Goal: Use online tool/utility: Utilize a website feature to perform a specific function

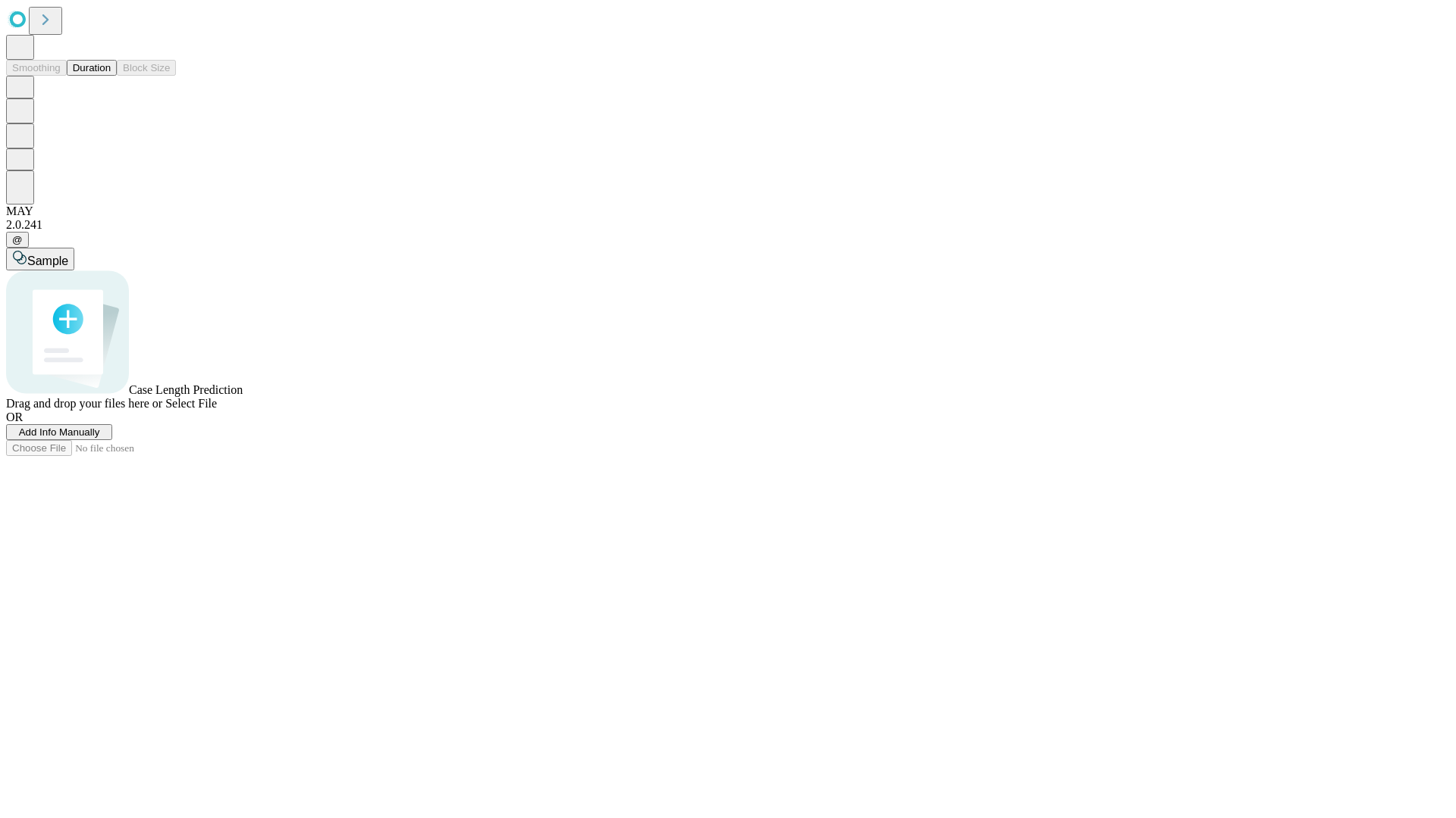
click at [110, 76] on button "Duration" at bounding box center [92, 68] width 50 height 16
click at [100, 438] on span "Add Info Manually" at bounding box center [59, 433] width 82 height 11
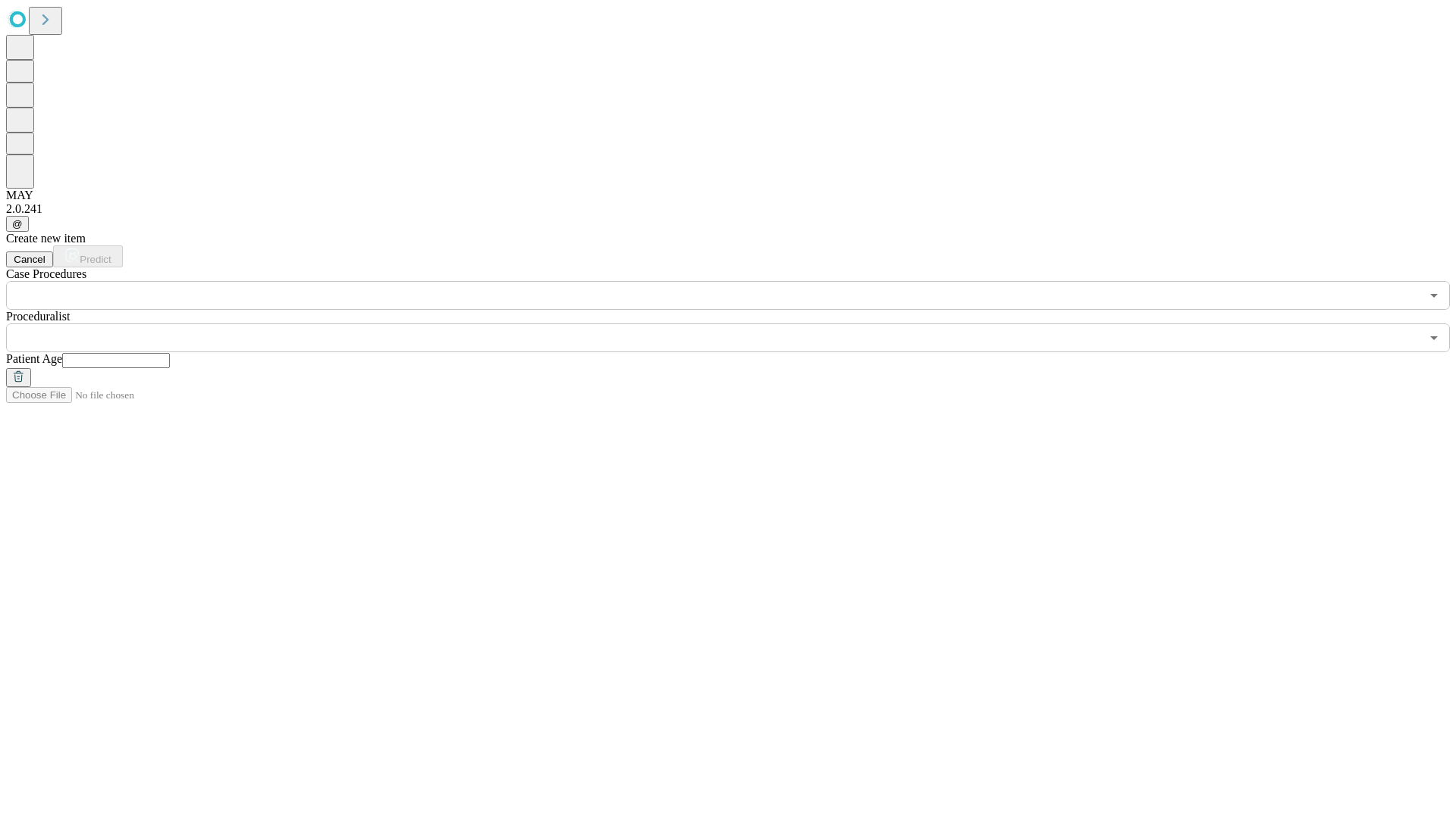
click at [170, 353] on input "text" at bounding box center [116, 360] width 108 height 15
type input "**"
click at [739, 323] on input "text" at bounding box center [714, 337] width 1414 height 29
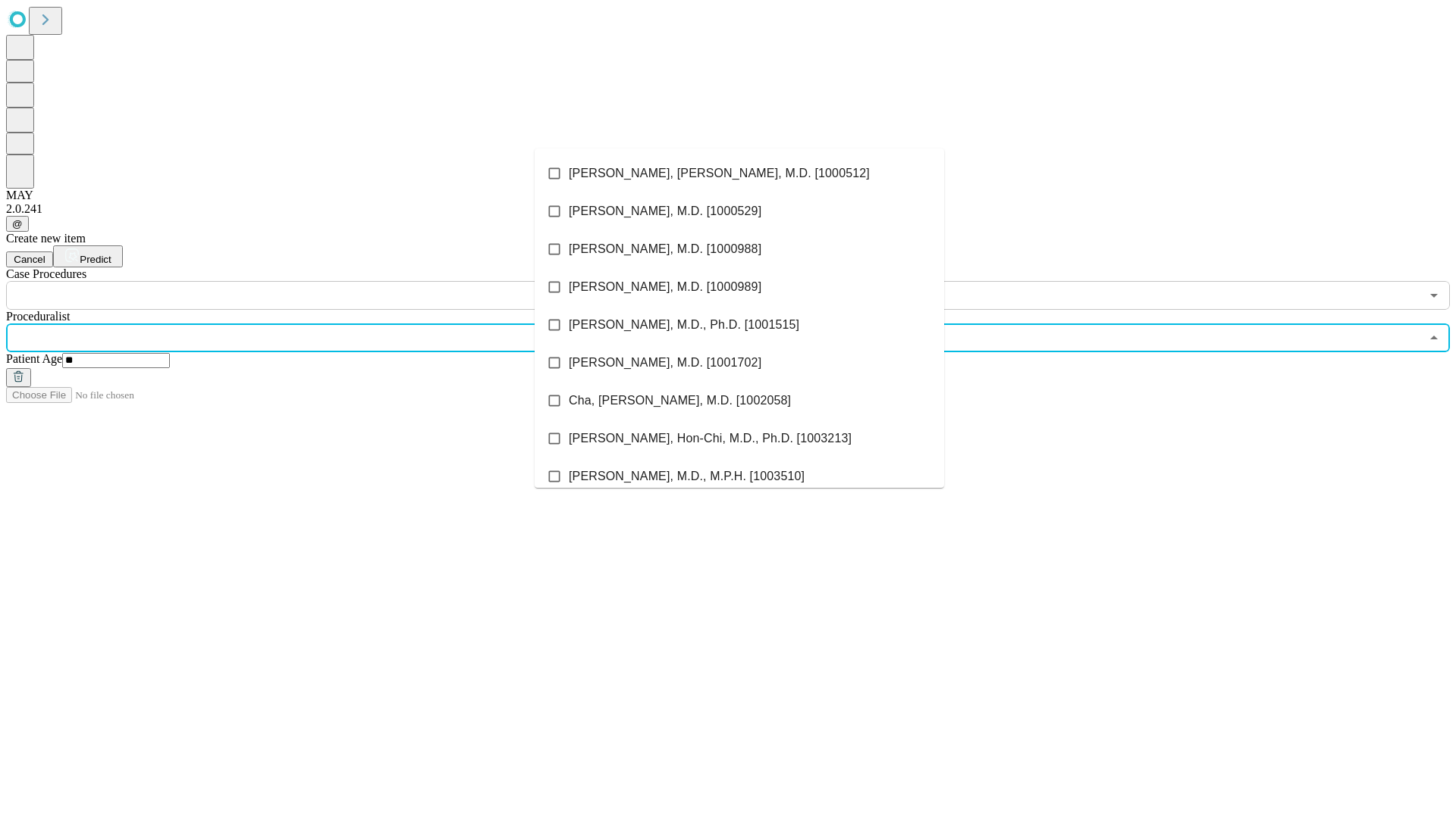
click at [740, 173] on li "[PERSON_NAME], [PERSON_NAME], M.D. [1000512]" at bounding box center [740, 173] width 410 height 38
click at [319, 281] on input "text" at bounding box center [714, 295] width 1414 height 29
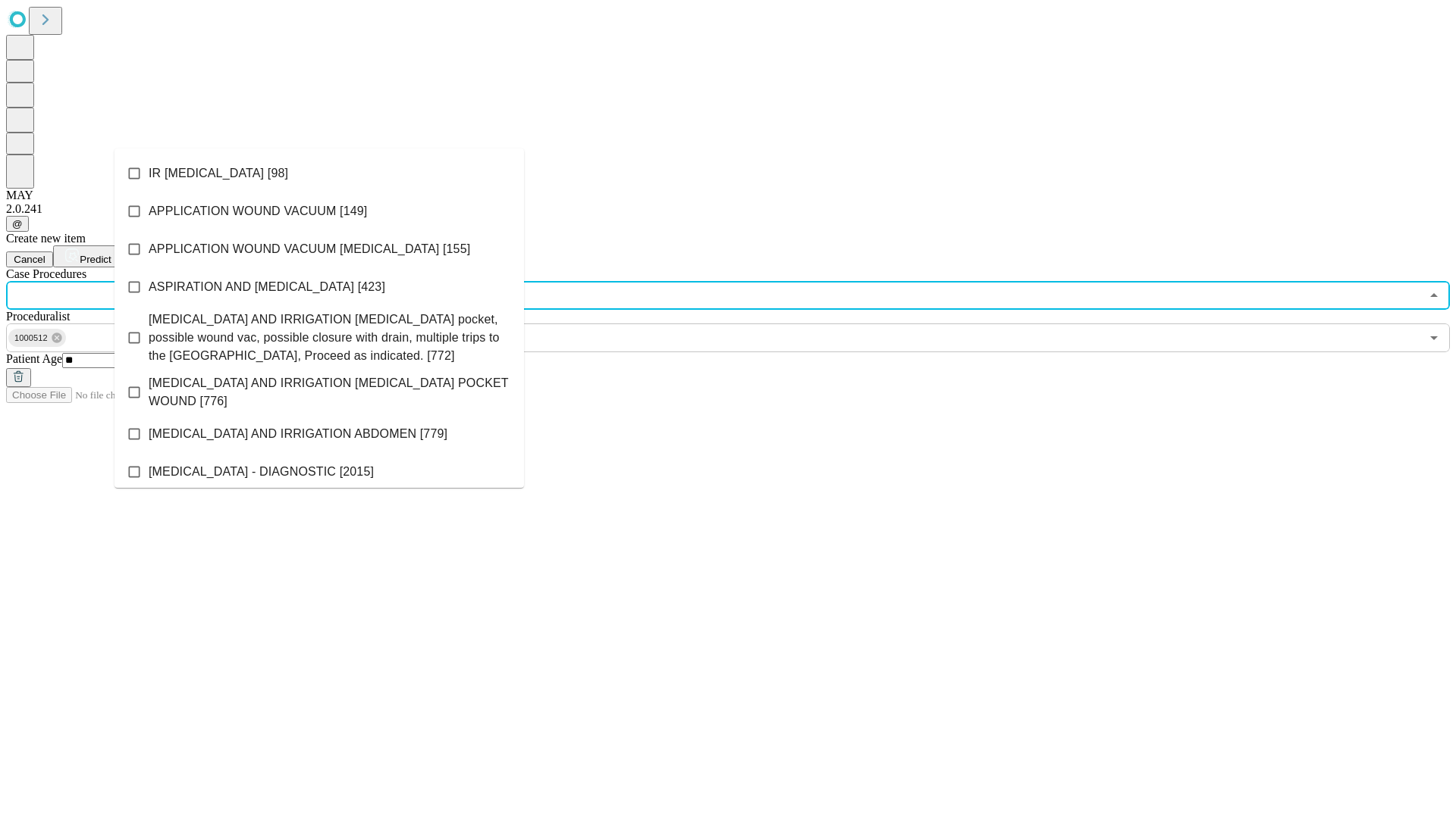
click at [319, 173] on li "IR [MEDICAL_DATA] [98]" at bounding box center [320, 173] width 410 height 38
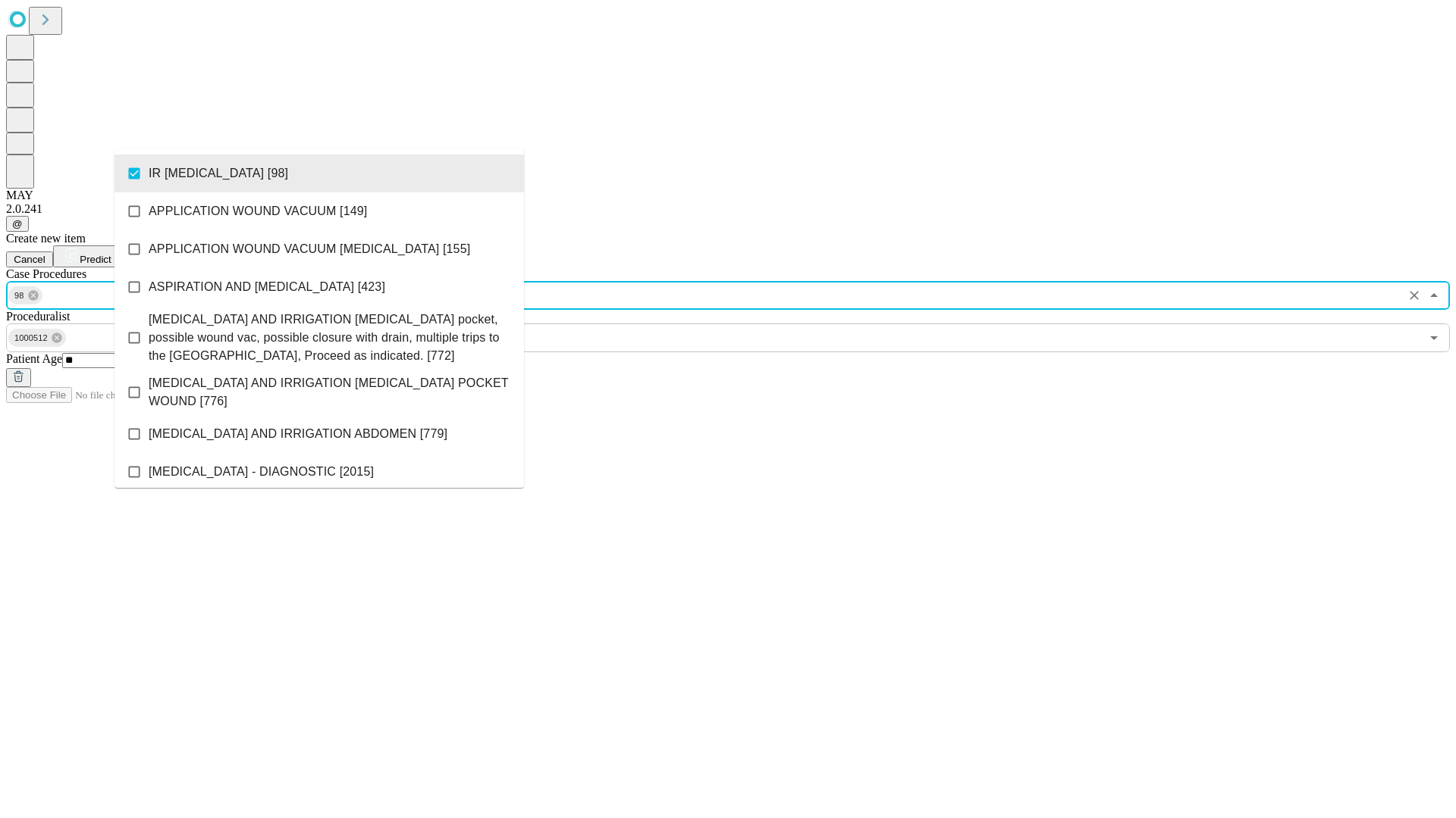
click at [110, 254] on span "Predict" at bounding box center [95, 259] width 32 height 11
